Goal: Information Seeking & Learning: Learn about a topic

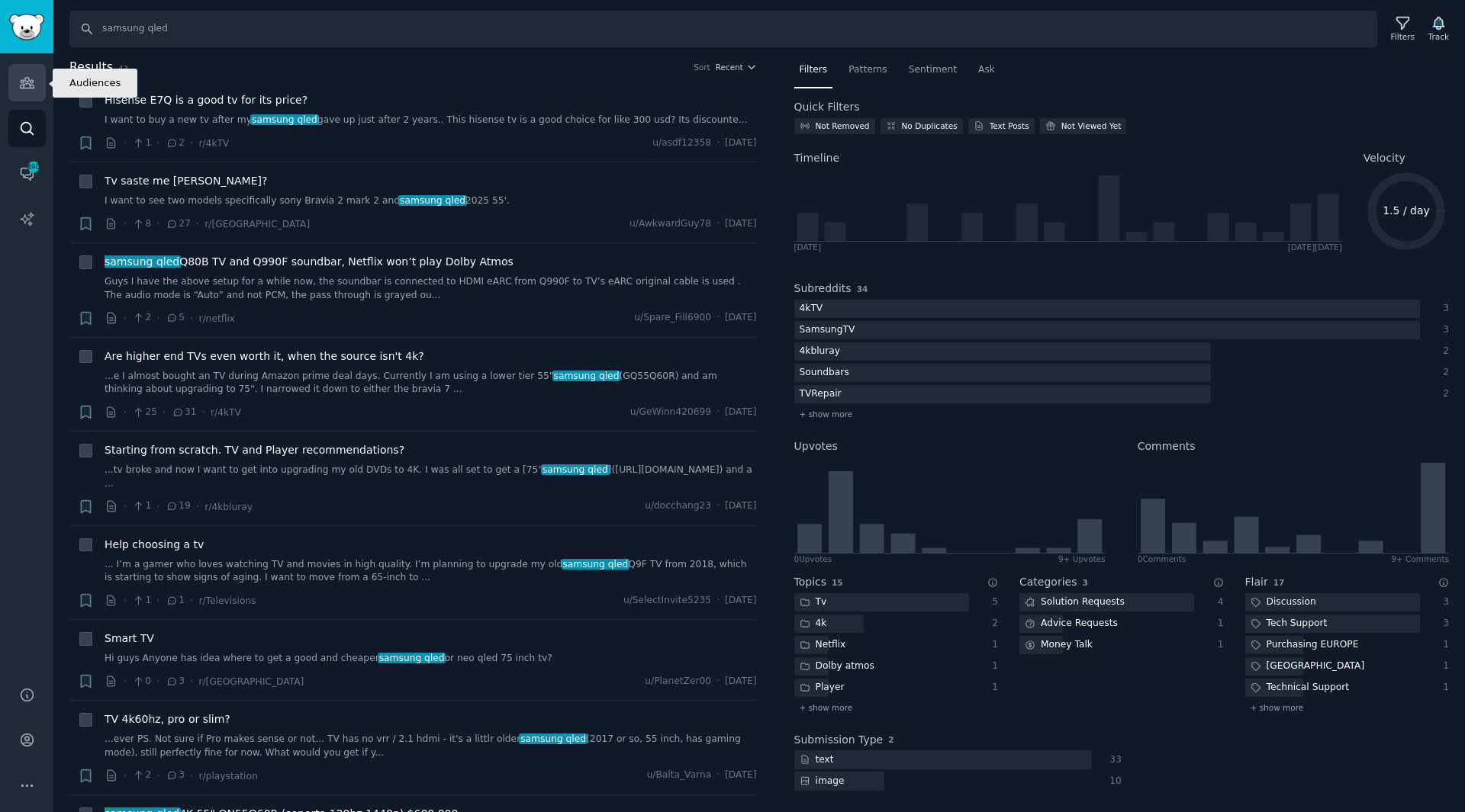
click at [36, 91] on link "Audiences" at bounding box center [27, 83] width 37 height 37
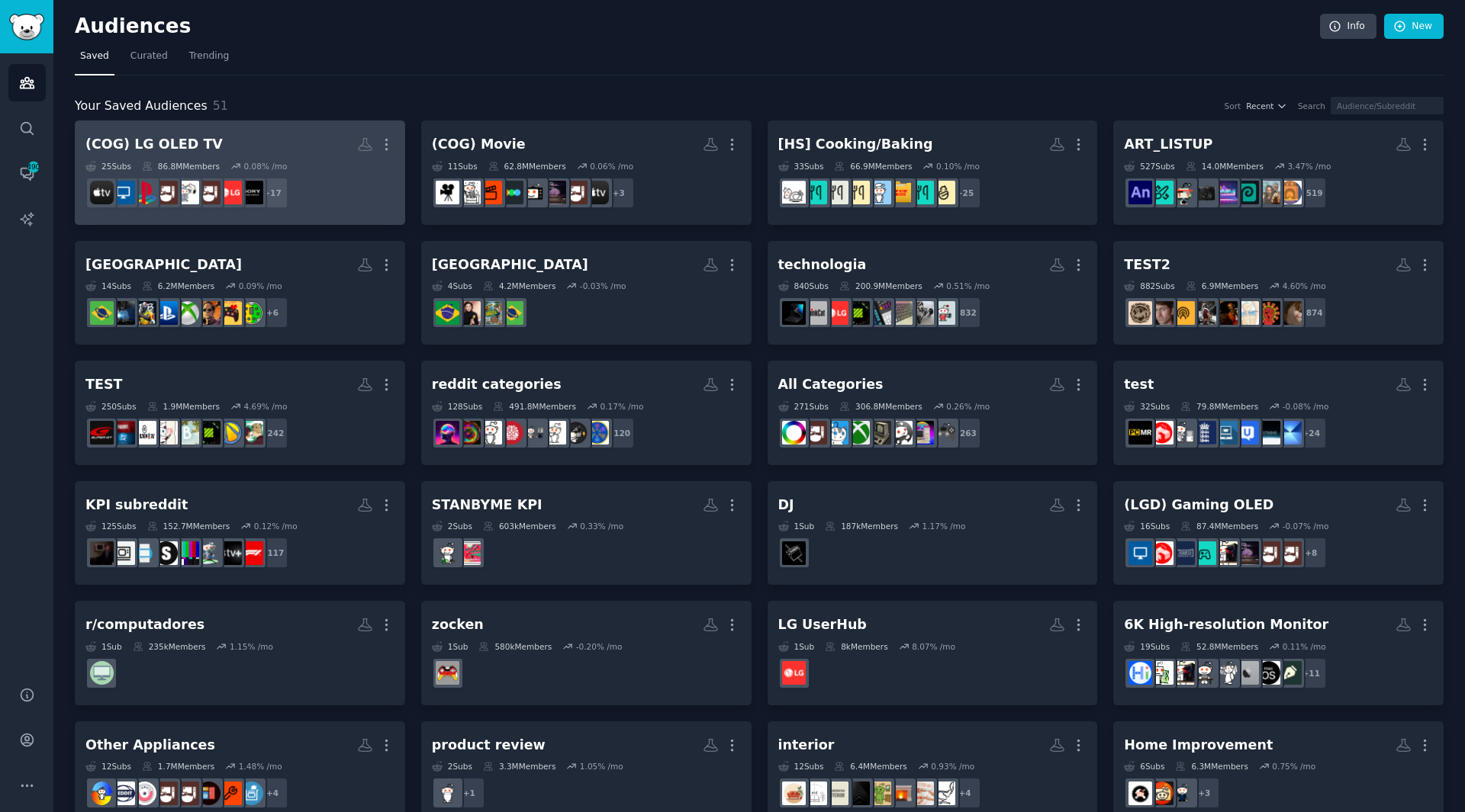
click at [277, 151] on h2 "(COG) LG OLED TV More" at bounding box center [239, 144] width 309 height 26
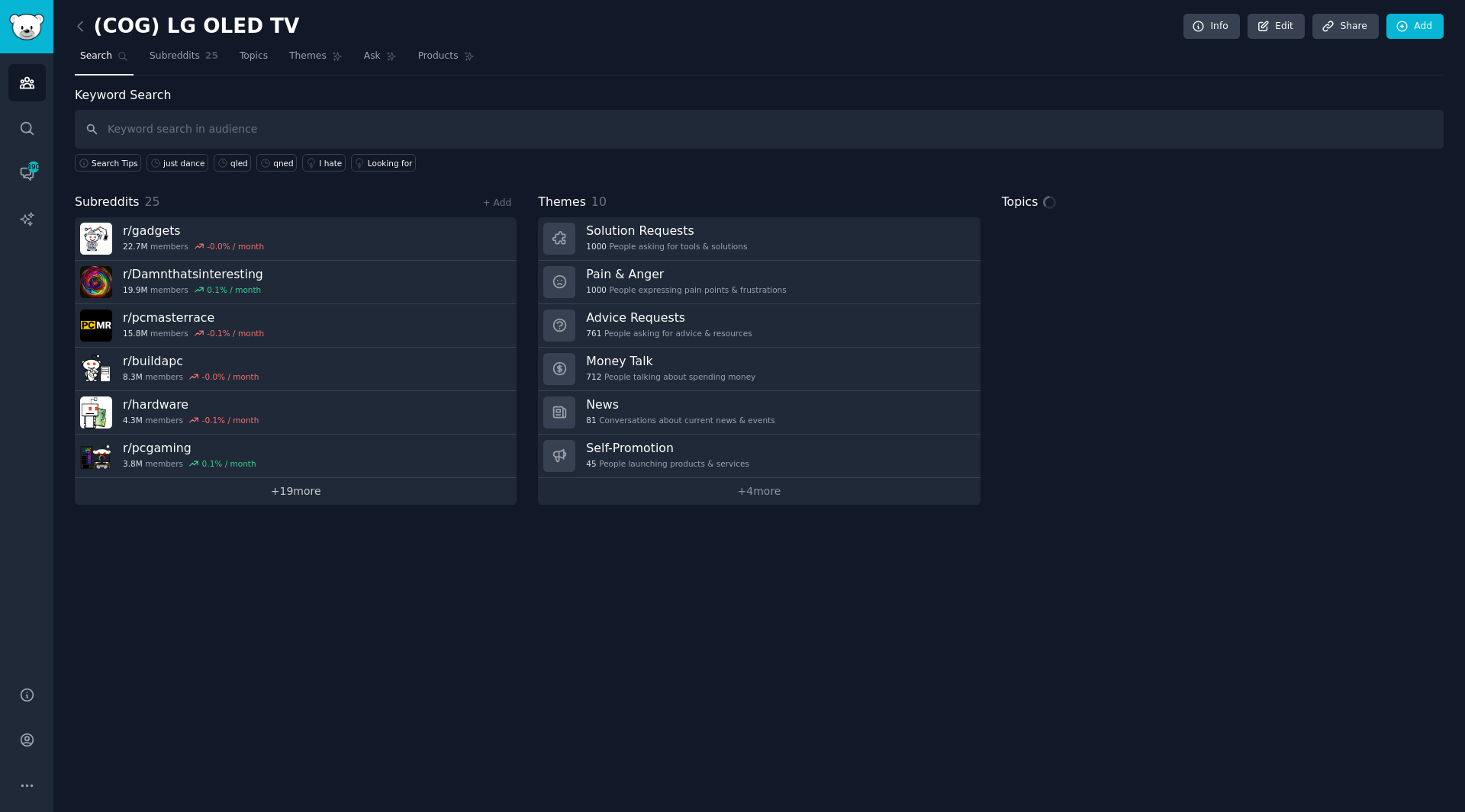
click at [298, 500] on link "+ 19 more" at bounding box center [296, 491] width 441 height 26
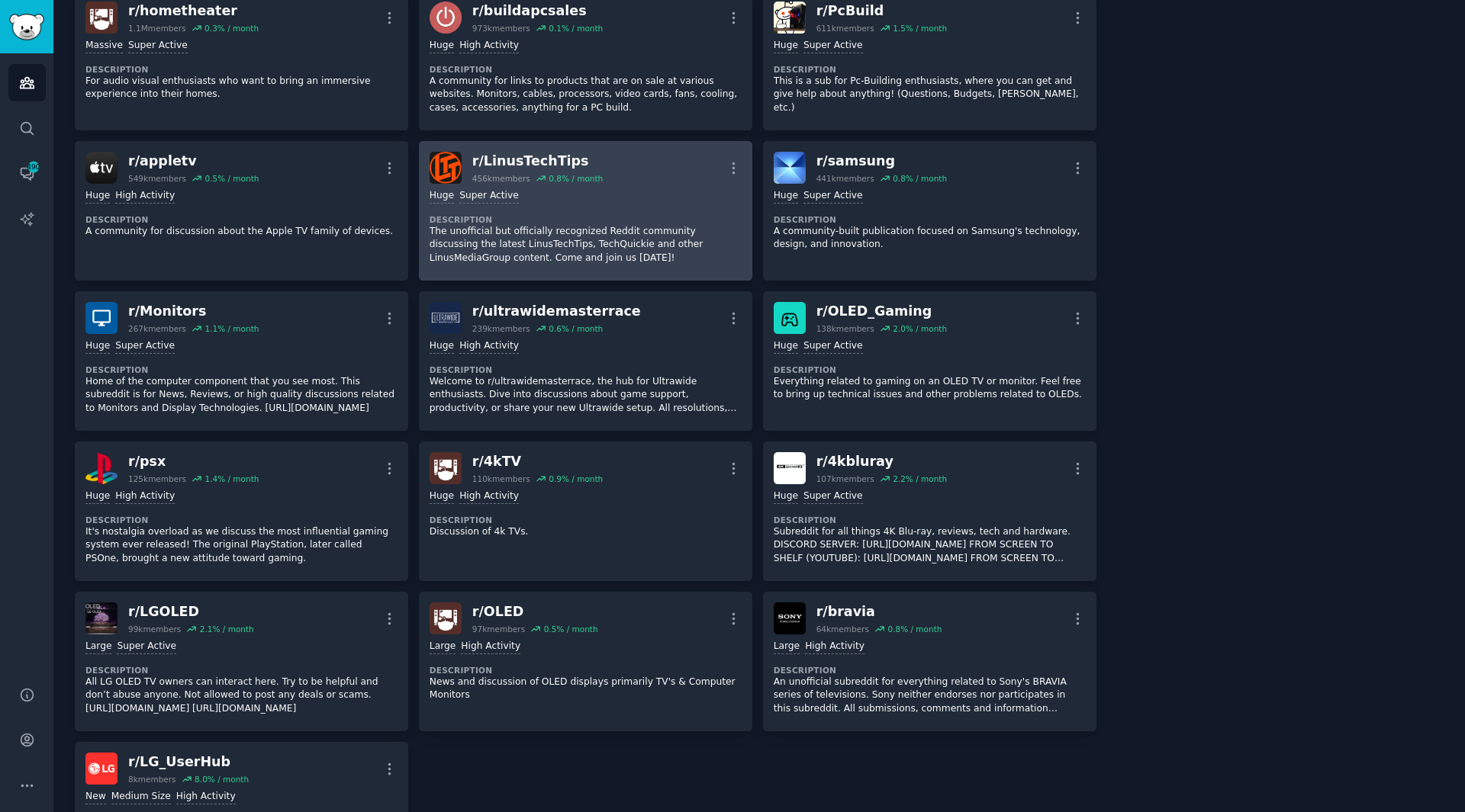
scroll to position [660, 0]
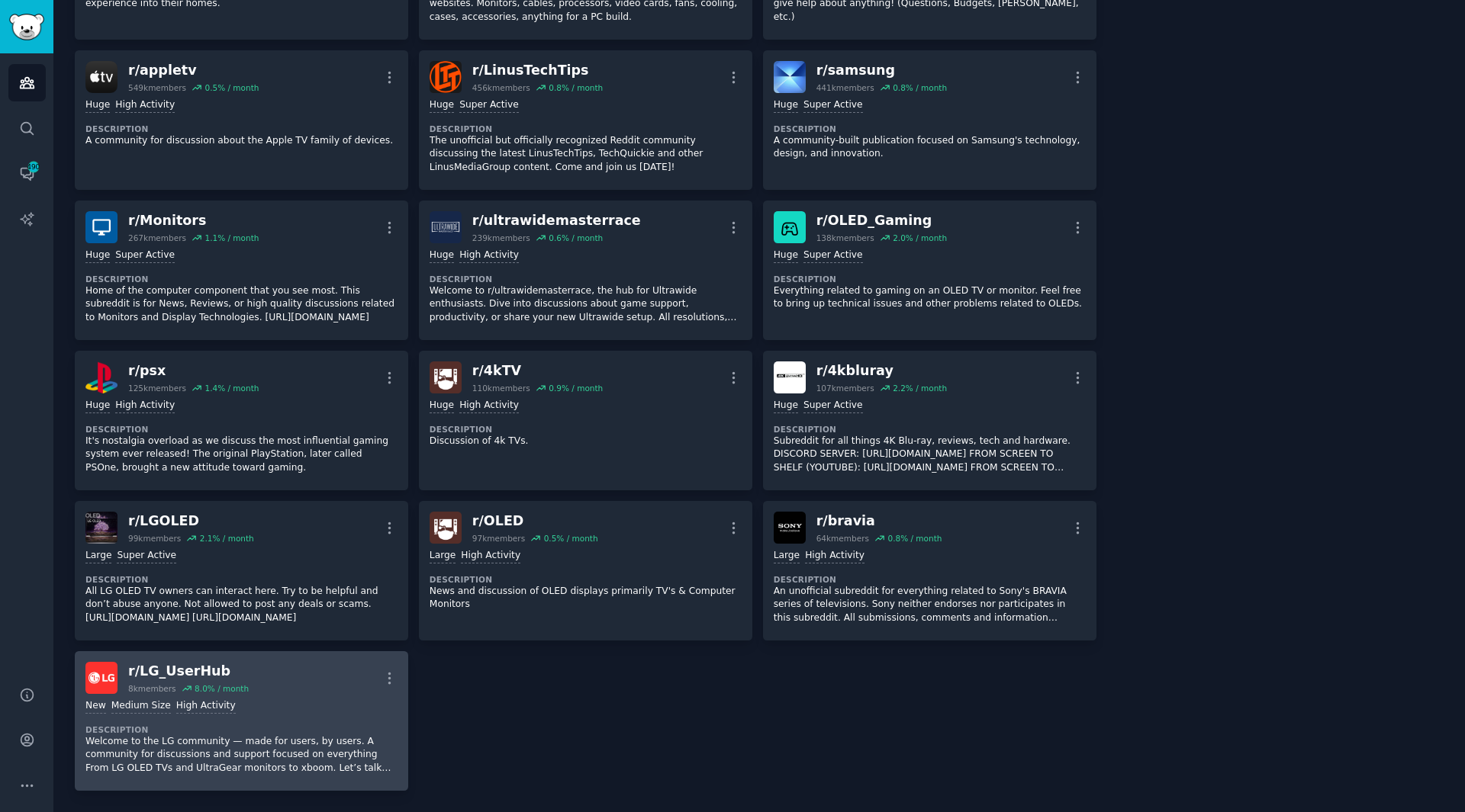
click at [273, 717] on div "New Medium Size High Activity Description Welcome to the LG community — made fo…" at bounding box center [241, 737] width 312 height 86
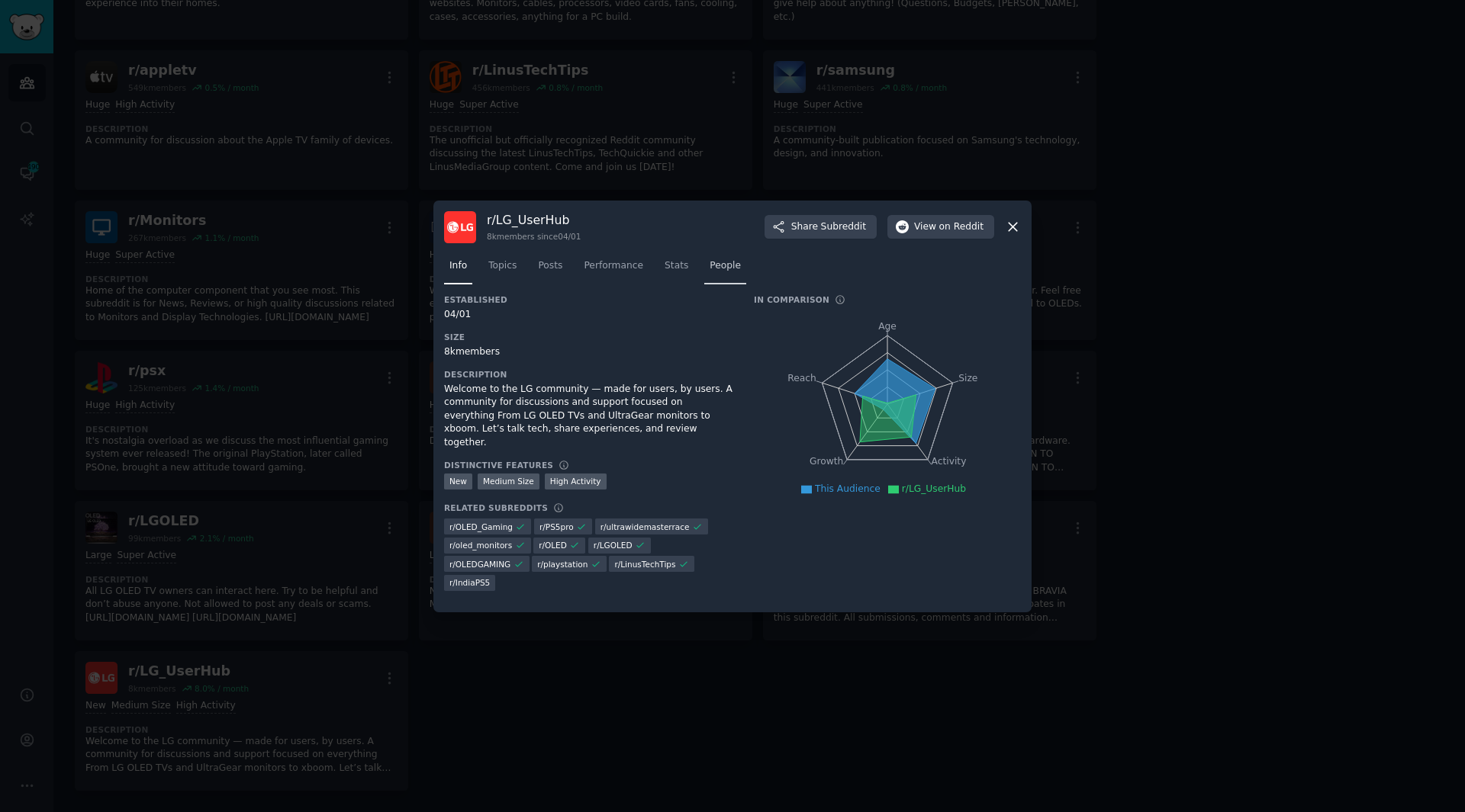
click at [704, 282] on link "People" at bounding box center [724, 269] width 42 height 32
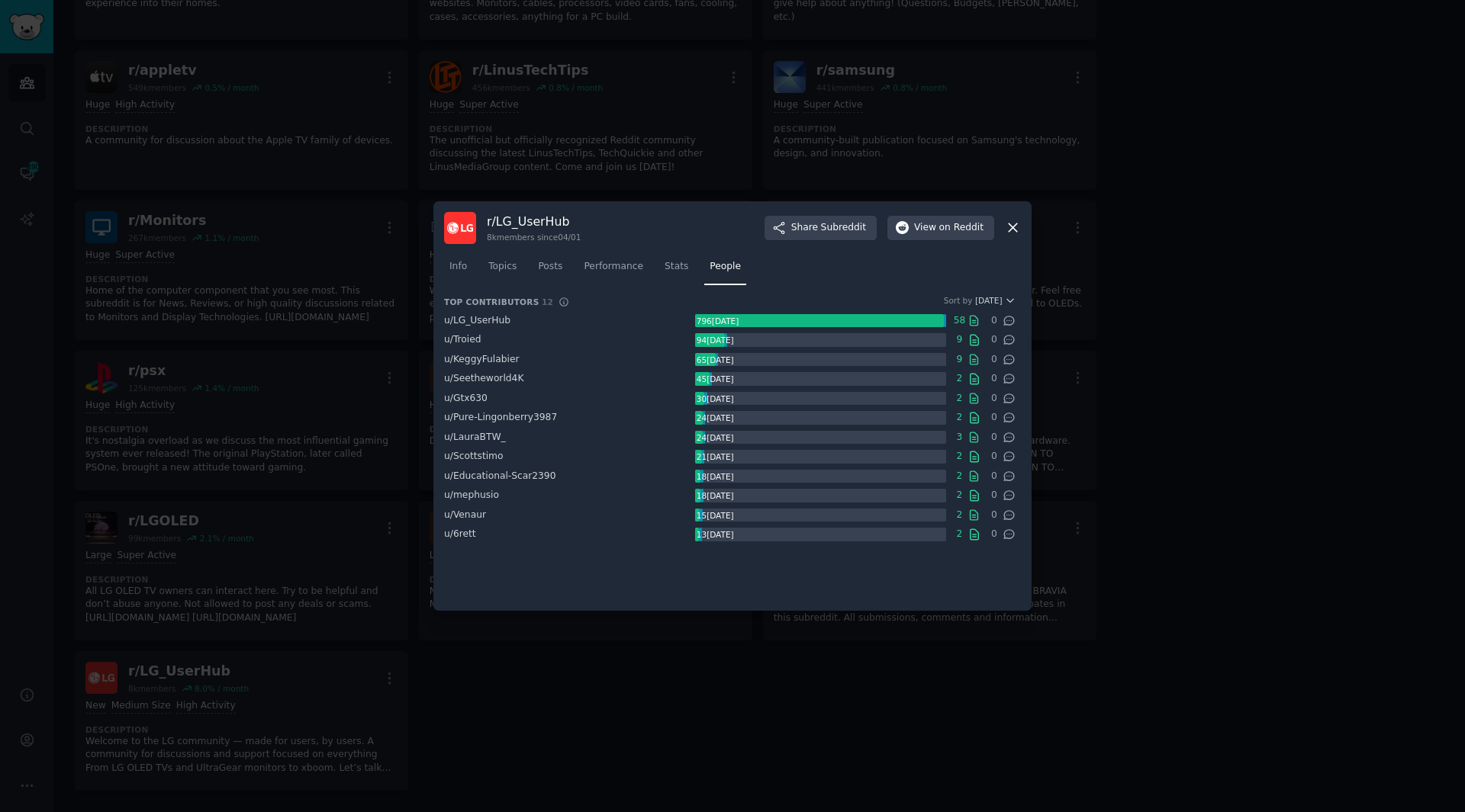
click at [606, 358] on div "u/ KeggyFulabier" at bounding box center [569, 360] width 251 height 14
